Goal: Navigation & Orientation: Find specific page/section

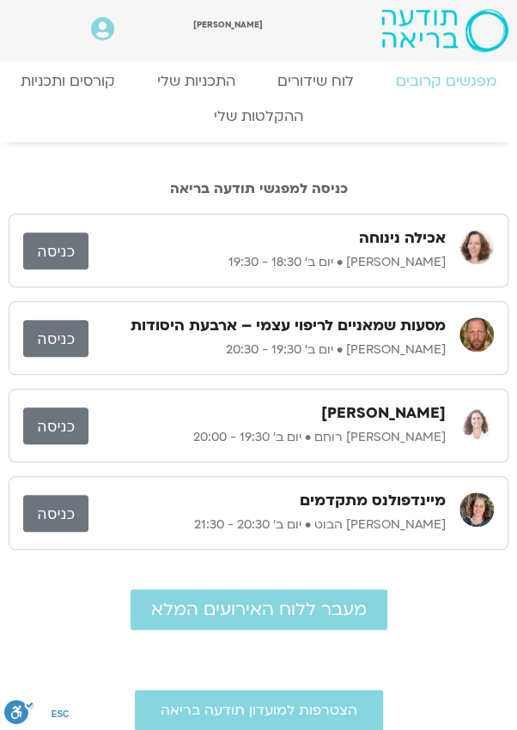
click at [57, 430] on link "כניסה" at bounding box center [55, 426] width 65 height 37
